Goal: Find specific page/section: Find specific page/section

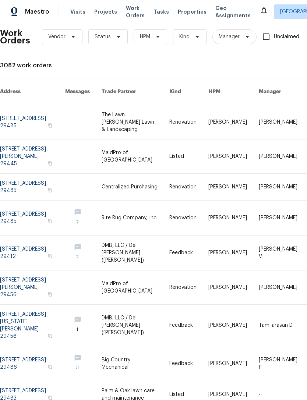
scroll to position [8, 0]
click at [69, 35] on span at bounding box center [72, 37] width 8 height 6
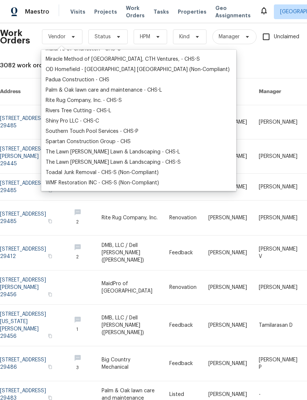
scroll to position [141, 0]
click at [52, 132] on div "Southern Touch Pool Services - CHS-P" at bounding box center [92, 131] width 93 height 7
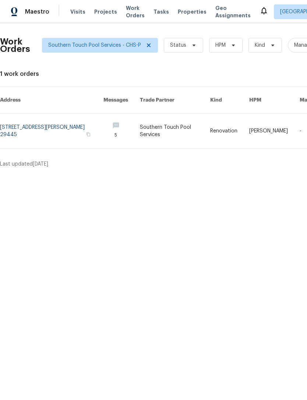
click at [45, 131] on link at bounding box center [51, 131] width 103 height 35
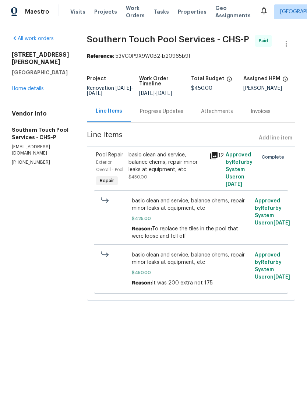
click at [25, 89] on link "Home details" at bounding box center [28, 88] width 32 height 5
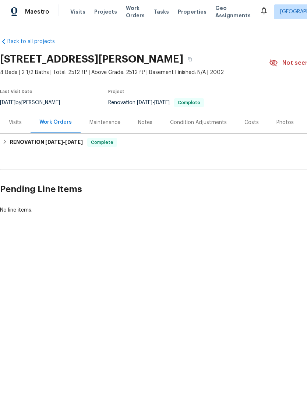
click at [181, 8] on span "Properties" at bounding box center [192, 11] width 29 height 7
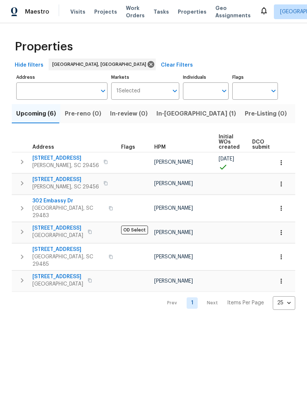
click at [132, 8] on span "Work Orders" at bounding box center [135, 11] width 19 height 15
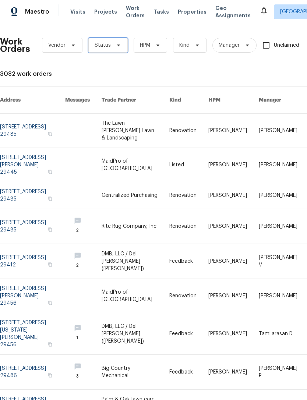
click at [116, 48] on span "Status" at bounding box center [107, 45] width 39 height 15
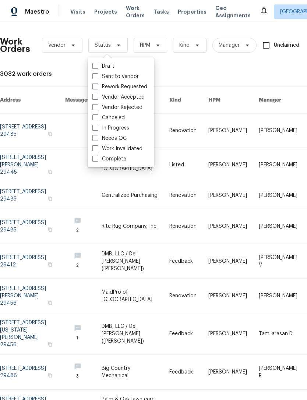
click at [96, 135] on span at bounding box center [95, 138] width 6 height 6
click at [96, 135] on input "Needs QC" at bounding box center [94, 137] width 5 height 5
checkbox input "true"
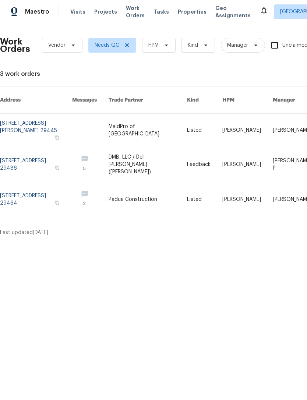
click at [78, 6] on div "Visits Projects Work Orders Tasks Properties Geo Assignments" at bounding box center [164, 11] width 189 height 15
click at [74, 20] on div "Maestro Visits Projects Work Orders Tasks Properties Geo Assignments [GEOGRAPHI…" at bounding box center [153, 11] width 307 height 23
click at [78, 12] on span "Visits" at bounding box center [77, 11] width 15 height 7
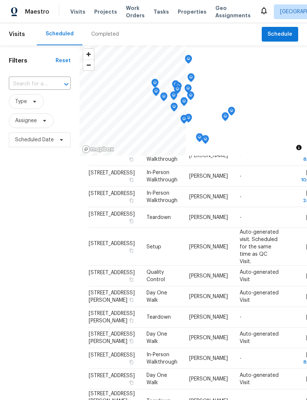
scroll to position [391, 0]
click at [180, 12] on span "Properties" at bounding box center [192, 11] width 29 height 7
